Goal: Information Seeking & Learning: Learn about a topic

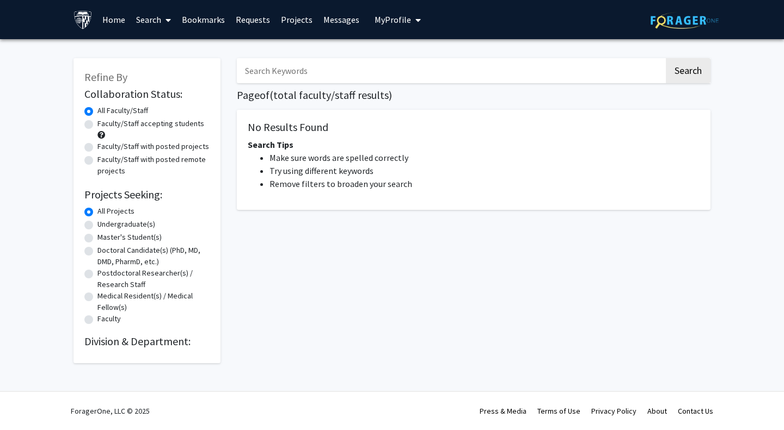
click at [215, 15] on link "Bookmarks" at bounding box center [203, 20] width 54 height 38
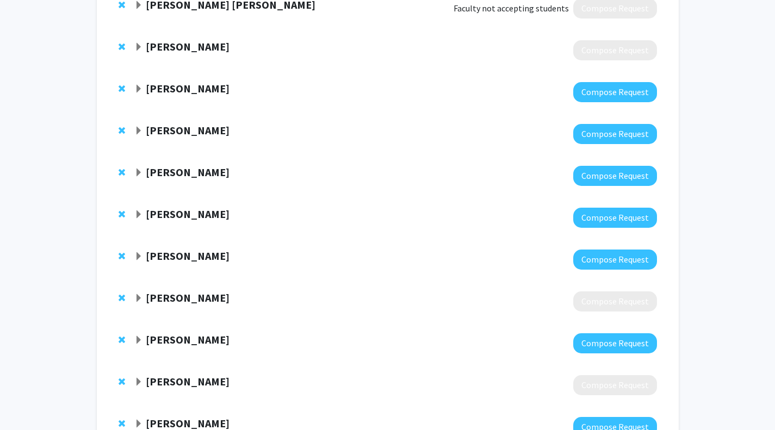
scroll to position [596, 0]
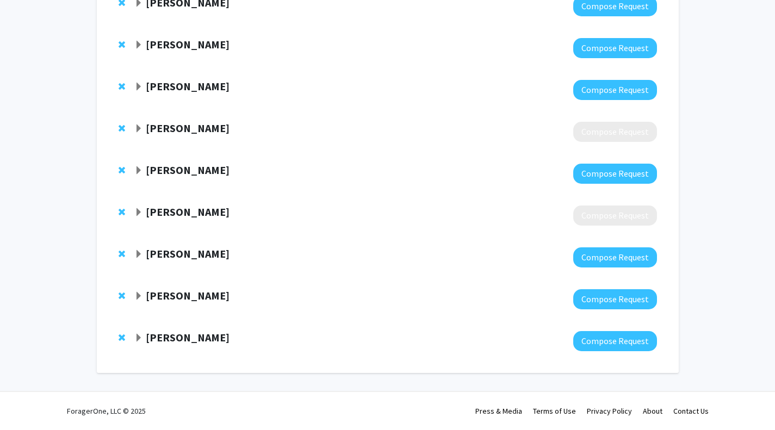
click at [164, 337] on strong "[PERSON_NAME]" at bounding box center [188, 338] width 84 height 14
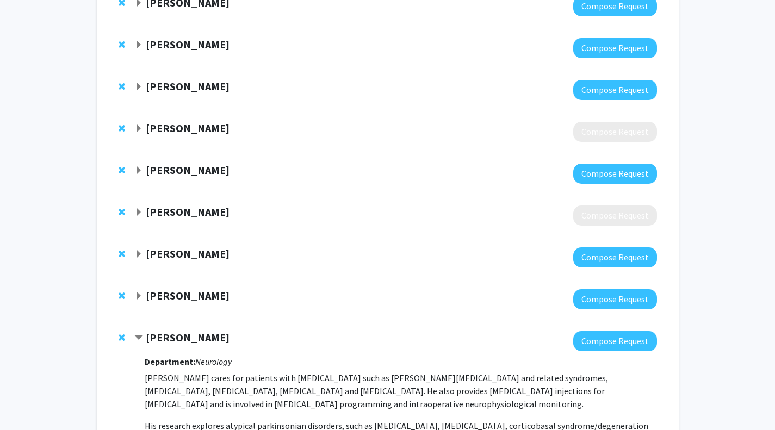
click at [161, 295] on strong "[PERSON_NAME]" at bounding box center [188, 296] width 84 height 14
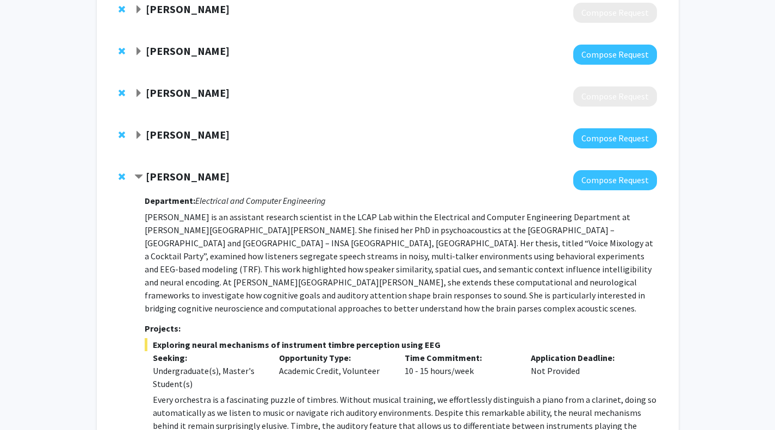
scroll to position [716, 0]
click at [175, 135] on strong "[PERSON_NAME]" at bounding box center [188, 134] width 84 height 14
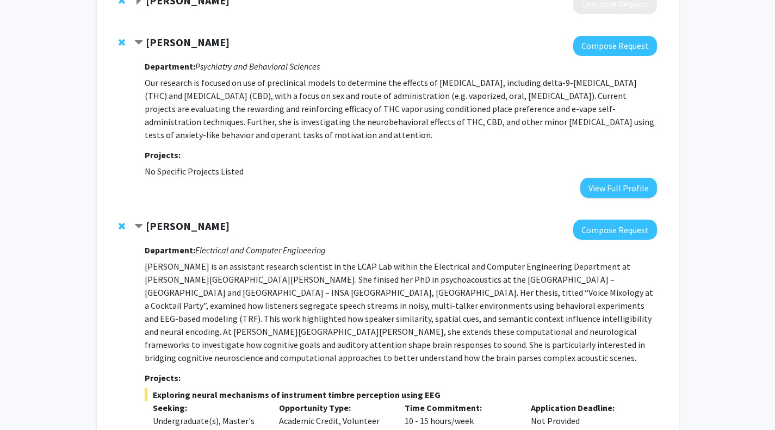
scroll to position [774, 0]
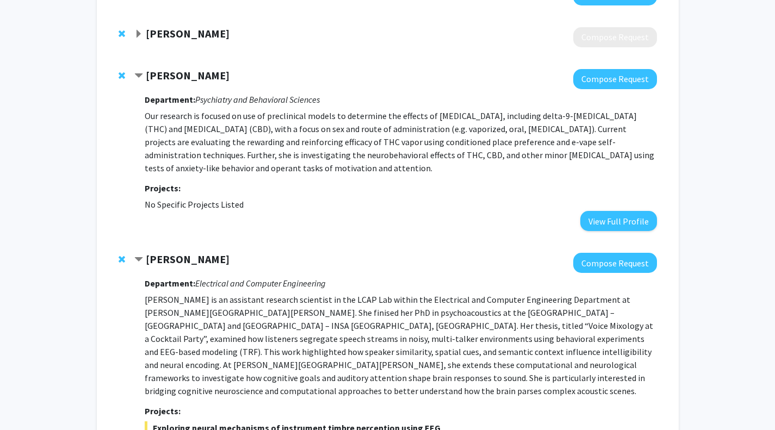
click at [166, 70] on strong "[PERSON_NAME]" at bounding box center [188, 76] width 84 height 14
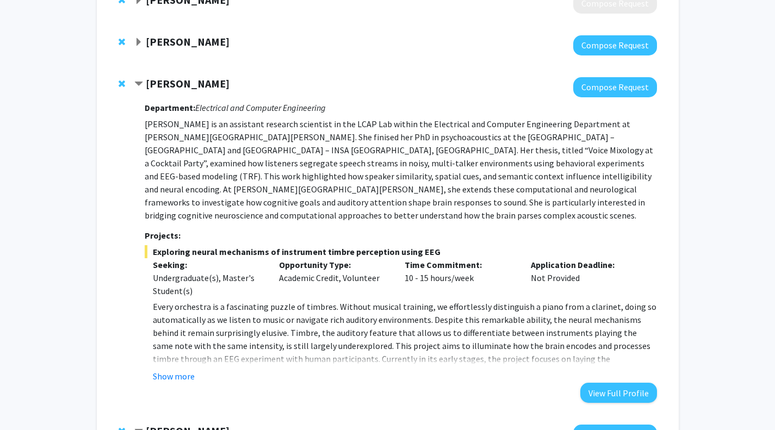
scroll to position [812, 0]
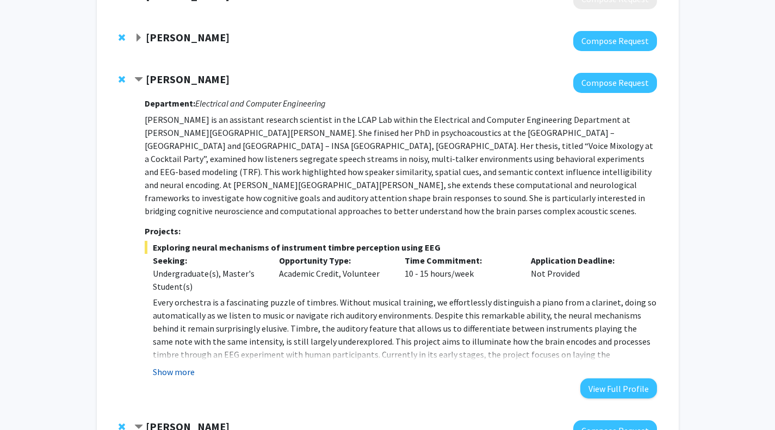
click at [178, 366] on button "Show more" at bounding box center [174, 372] width 42 height 13
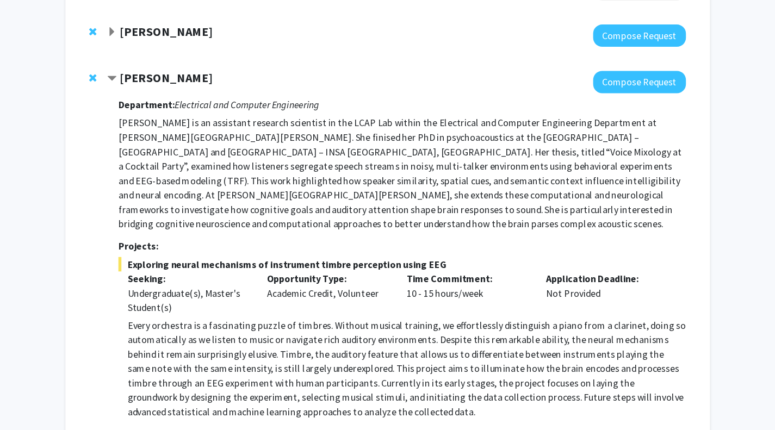
scroll to position [819, 0]
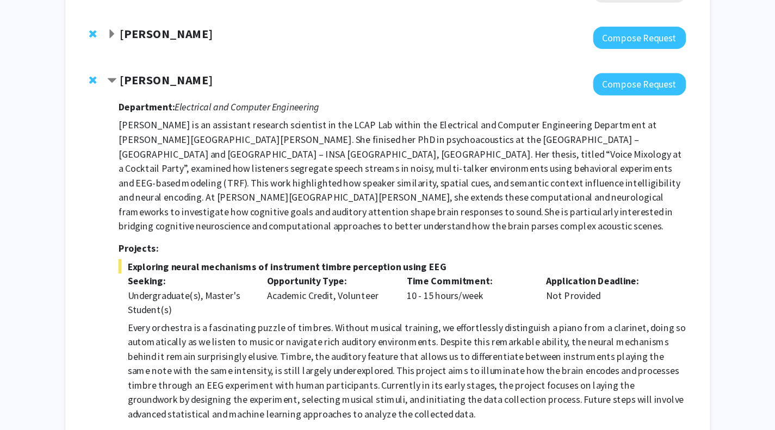
click at [198, 71] on strong "[PERSON_NAME]" at bounding box center [188, 72] width 84 height 14
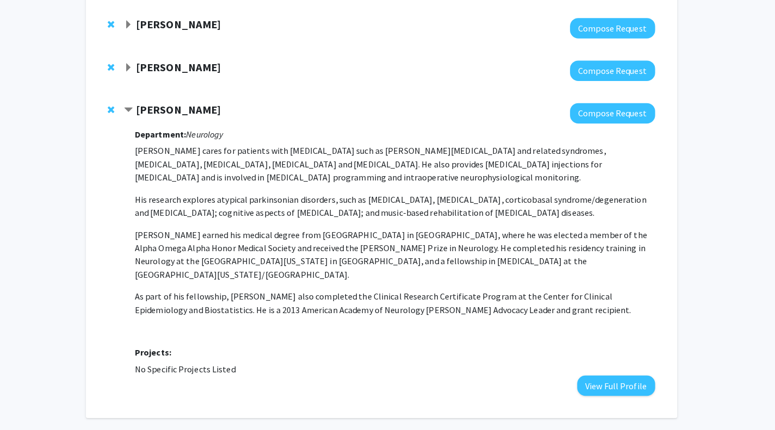
scroll to position [818, 0]
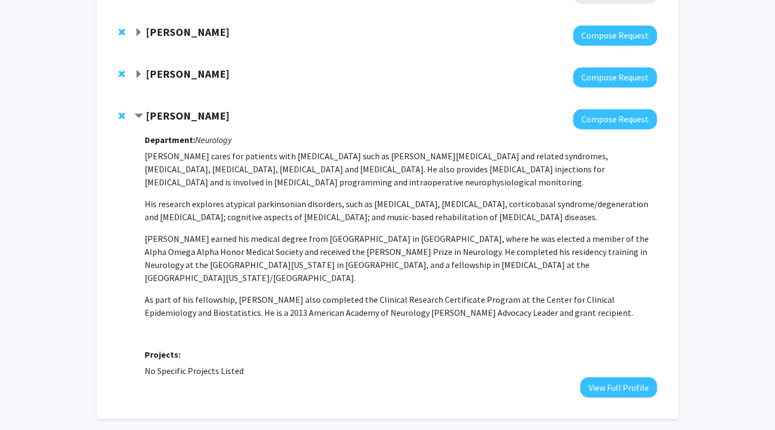
click at [187, 116] on strong "[PERSON_NAME]" at bounding box center [188, 116] width 84 height 14
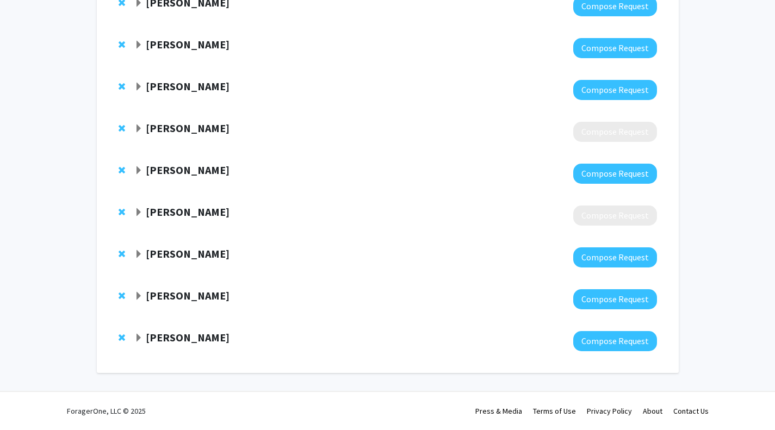
click at [175, 337] on strong "[PERSON_NAME]" at bounding box center [188, 338] width 84 height 14
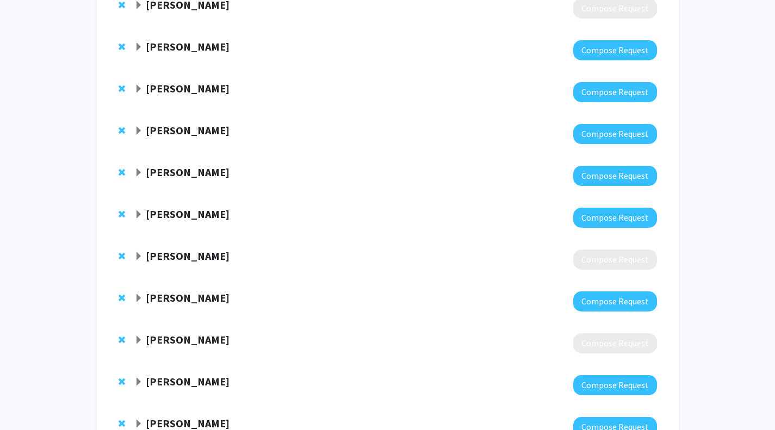
scroll to position [411, 0]
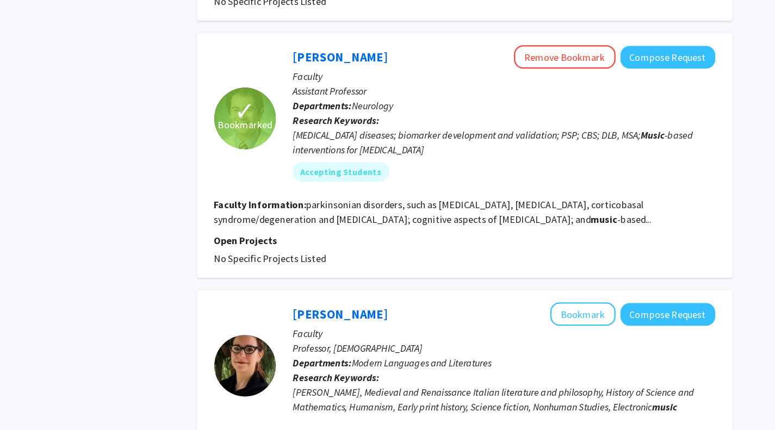
scroll to position [743, 0]
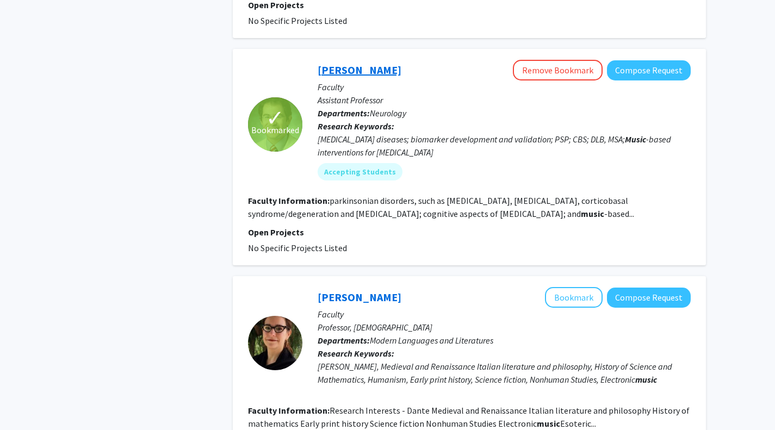
click at [358, 63] on link "[PERSON_NAME]" at bounding box center [360, 70] width 84 height 14
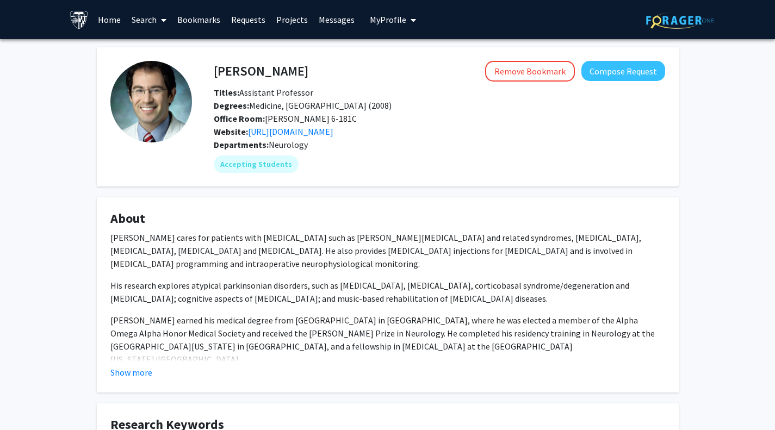
click at [331, 69] on div "Remove Bookmark Compose Request" at bounding box center [487, 71] width 357 height 21
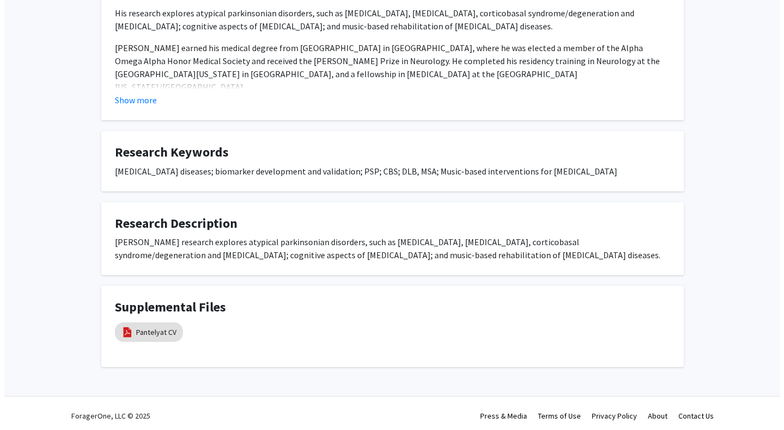
scroll to position [273, 0]
click at [162, 338] on link "Pantelyat CV" at bounding box center [152, 331] width 40 height 11
select select "custom"
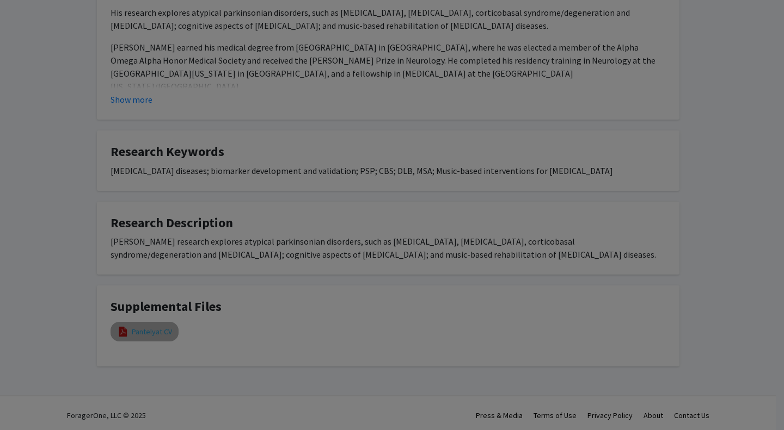
type input "0"
select select "custom"
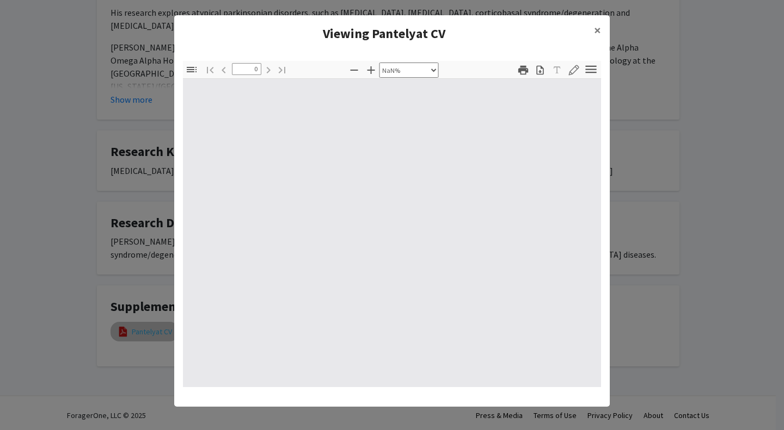
type input "1"
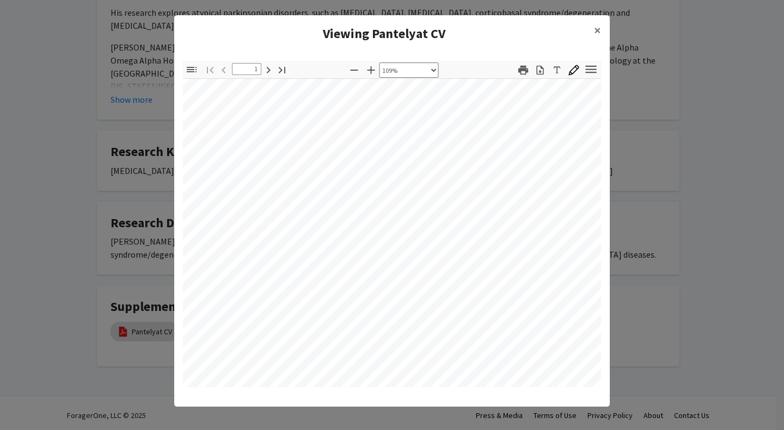
scroll to position [0, 21]
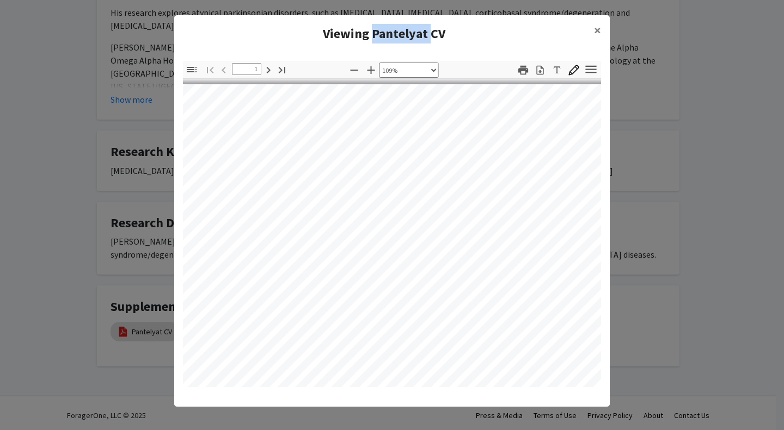
drag, startPoint x: 368, startPoint y: 33, endPoint x: 424, endPoint y: 35, distance: 56.1
click at [424, 35] on h4 "Viewing Pantelyat CV" at bounding box center [384, 34] width 402 height 20
copy h4 "Pantelyat"
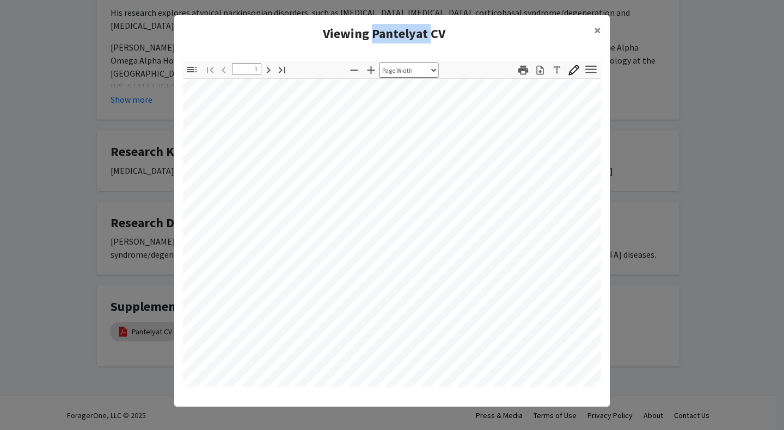
scroll to position [75, 0]
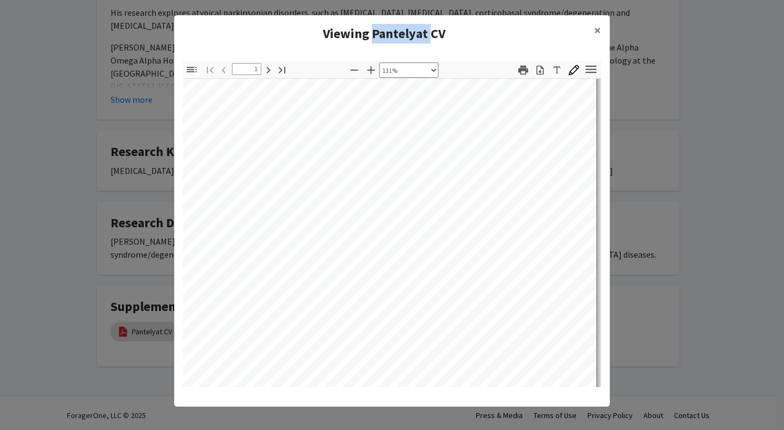
select select "custom"
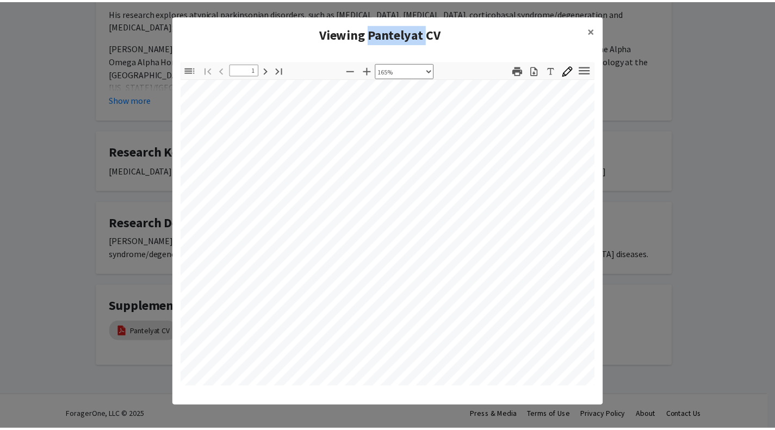
scroll to position [342, 109]
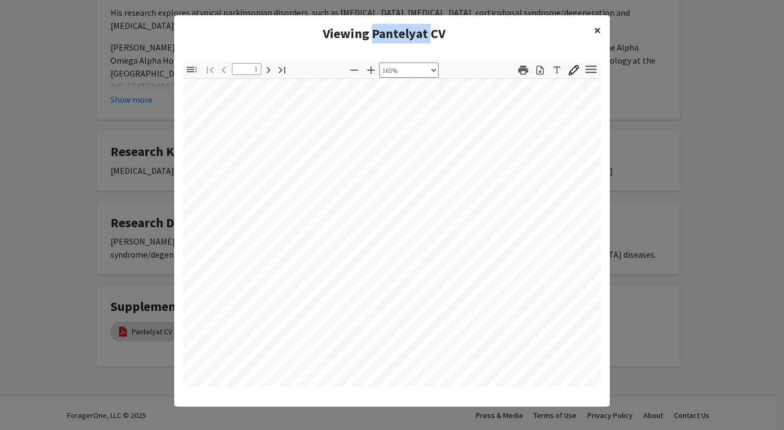
click at [595, 27] on span "×" at bounding box center [597, 30] width 7 height 17
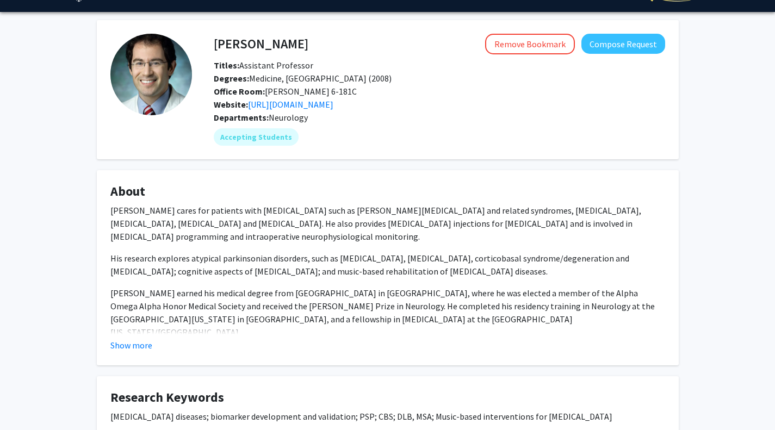
scroll to position [28, 0]
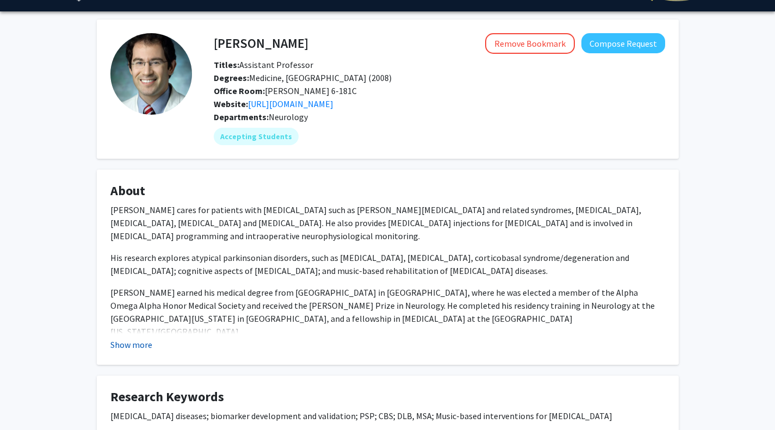
click at [115, 351] on button "Show more" at bounding box center [131, 344] width 42 height 13
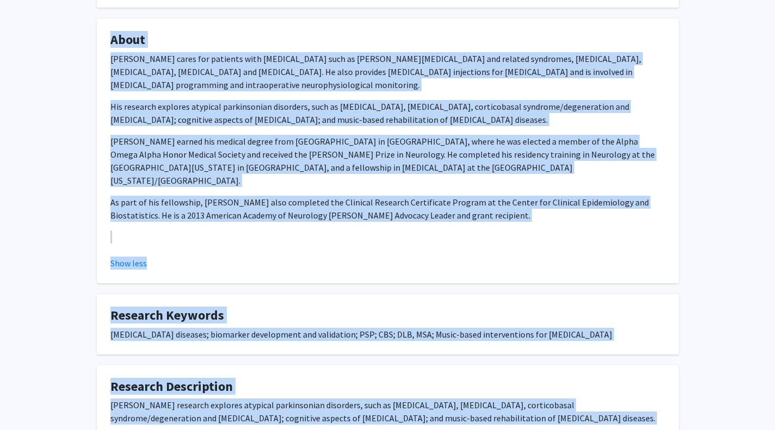
scroll to position [240, 0]
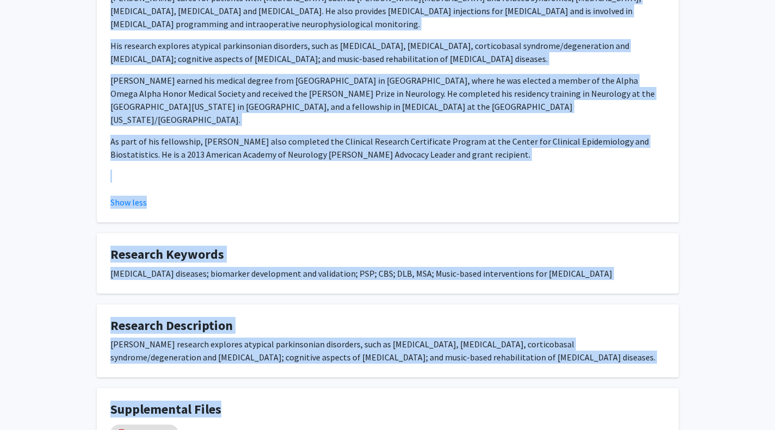
drag, startPoint x: 216, startPoint y: 45, endPoint x: 363, endPoint y: 391, distance: 376.2
click at [363, 391] on div "[PERSON_NAME] Remove Bookmark Compose Request Titles: Assistant Professor Degre…" at bounding box center [388, 138] width 599 height 662
copy div "[PERSON_NAME] Remove Bookmark Compose Request Titles: Assistant Professor Degre…"
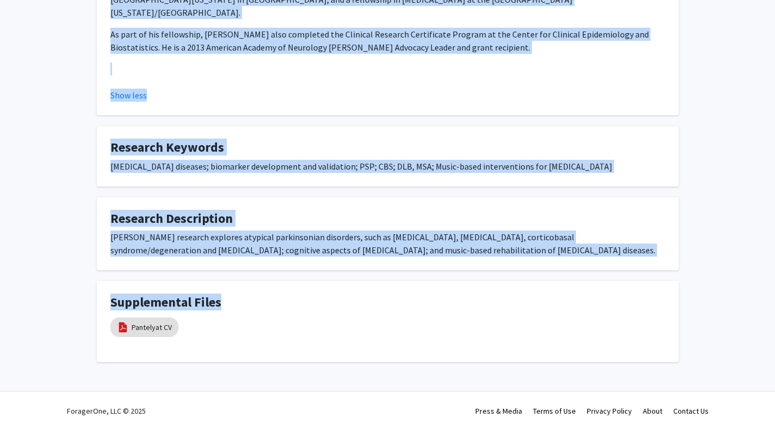
scroll to position [365, 0]
click at [378, 189] on div "[PERSON_NAME] Remove Bookmark Compose Request Titles: Assistant Professor Degre…" at bounding box center [388, 31] width 599 height 662
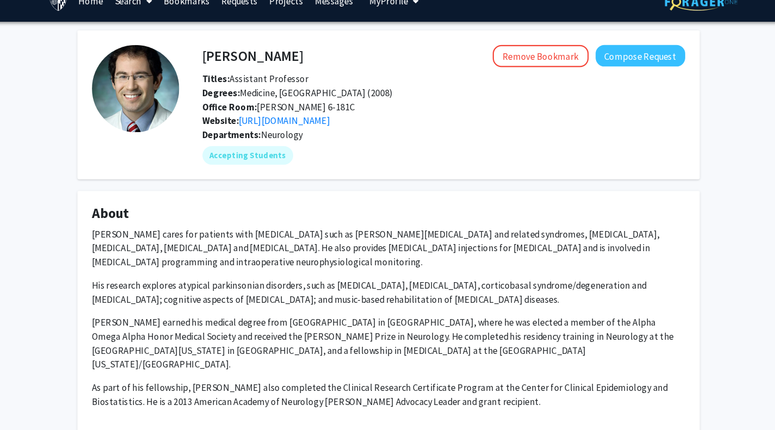
scroll to position [0, 0]
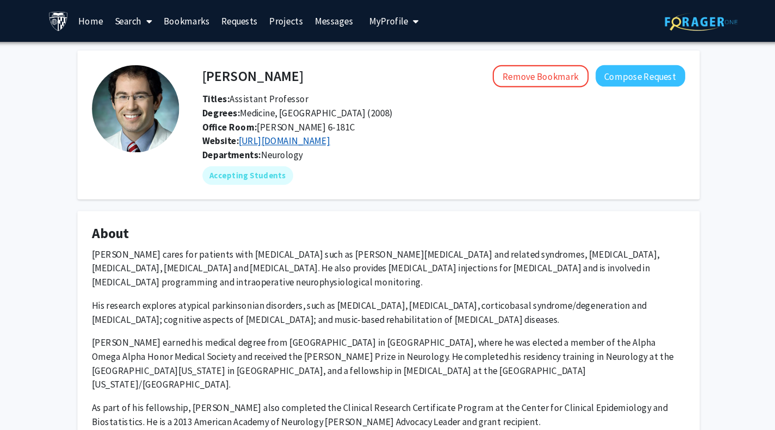
click at [334, 137] on link "[URL][DOMAIN_NAME]" at bounding box center [290, 131] width 85 height 11
